Goal: Navigation & Orientation: Find specific page/section

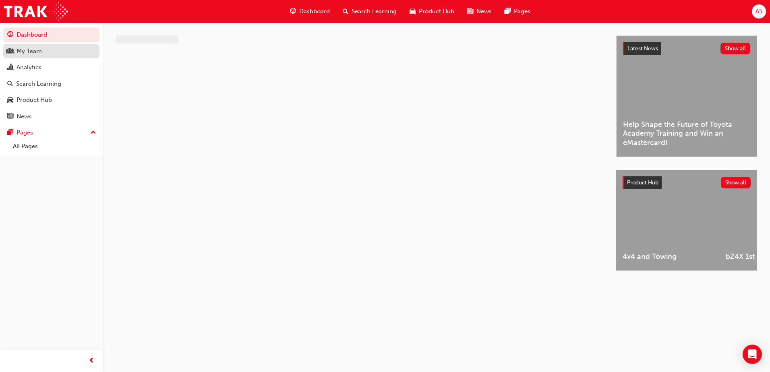
click at [31, 48] on div "My Team" at bounding box center [29, 51] width 25 height 9
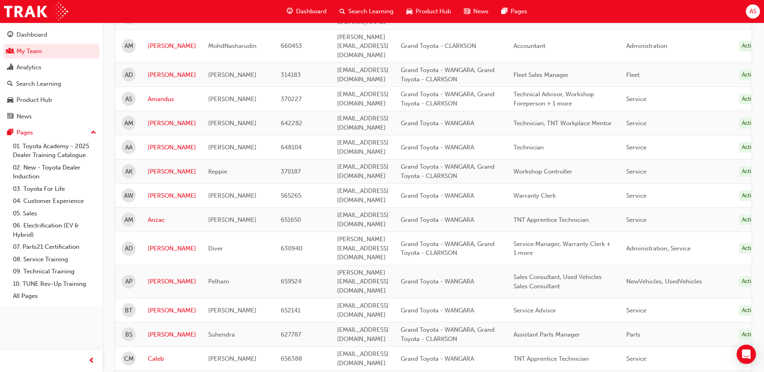
scroll to position [242, 0]
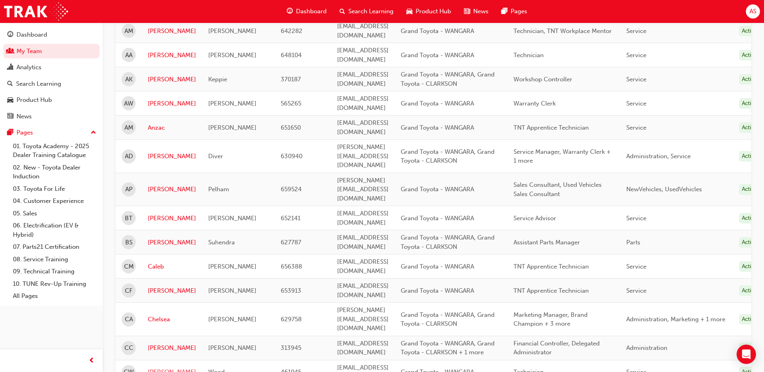
click at [157, 368] on link "[PERSON_NAME]" at bounding box center [172, 372] width 48 height 9
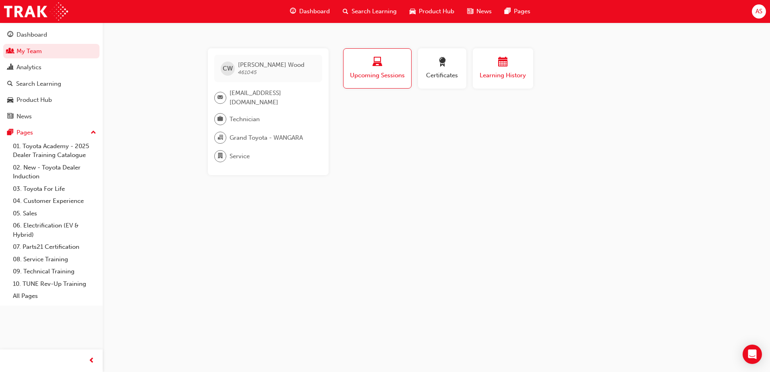
click at [496, 77] on span "Learning History" at bounding box center [503, 75] width 48 height 9
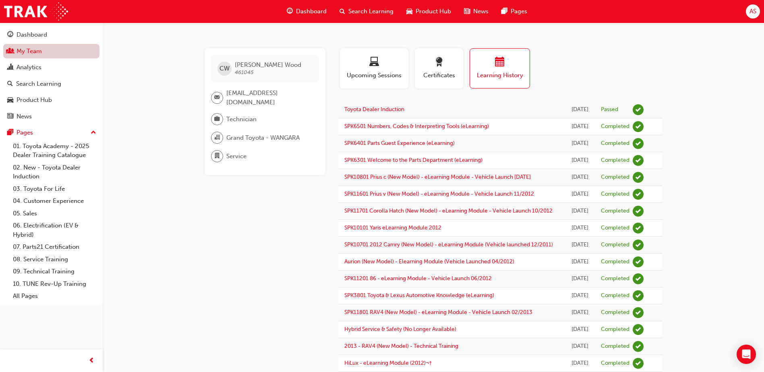
click at [36, 50] on link "My Team" at bounding box center [51, 51] width 96 height 15
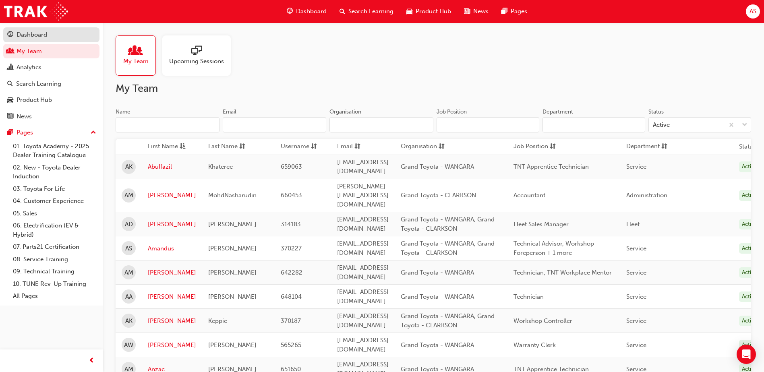
click at [34, 37] on div "Dashboard" at bounding box center [32, 34] width 31 height 9
